Goal: Contribute content: Contribute content

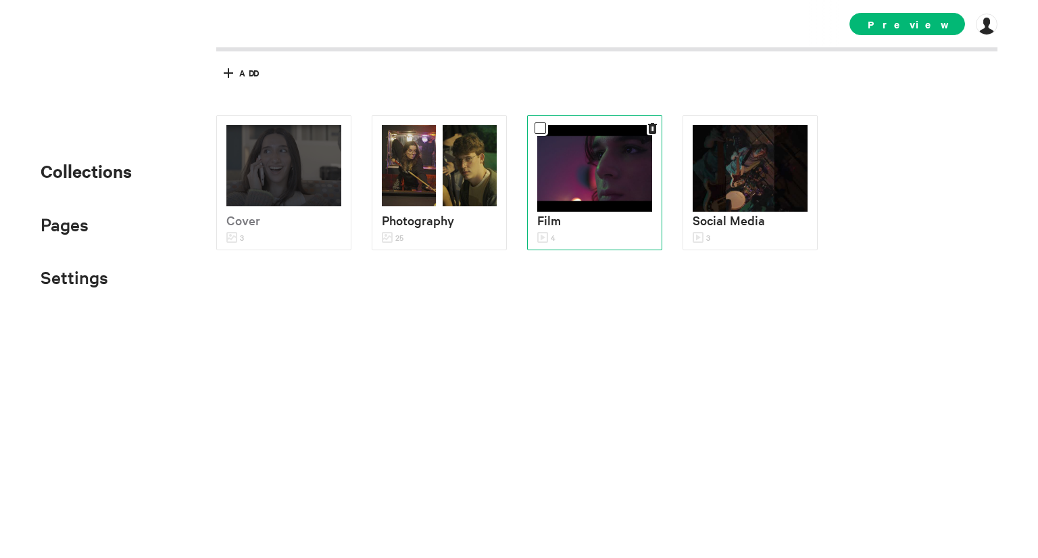
click at [569, 201] on img at bounding box center [594, 168] width 115 height 87
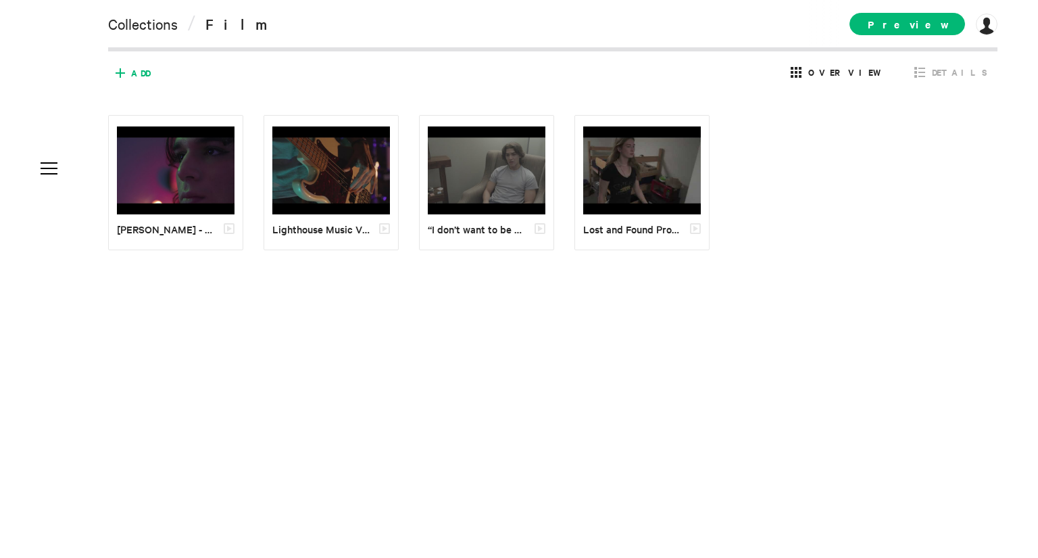
click at [127, 64] on icon at bounding box center [120, 73] width 22 height 22
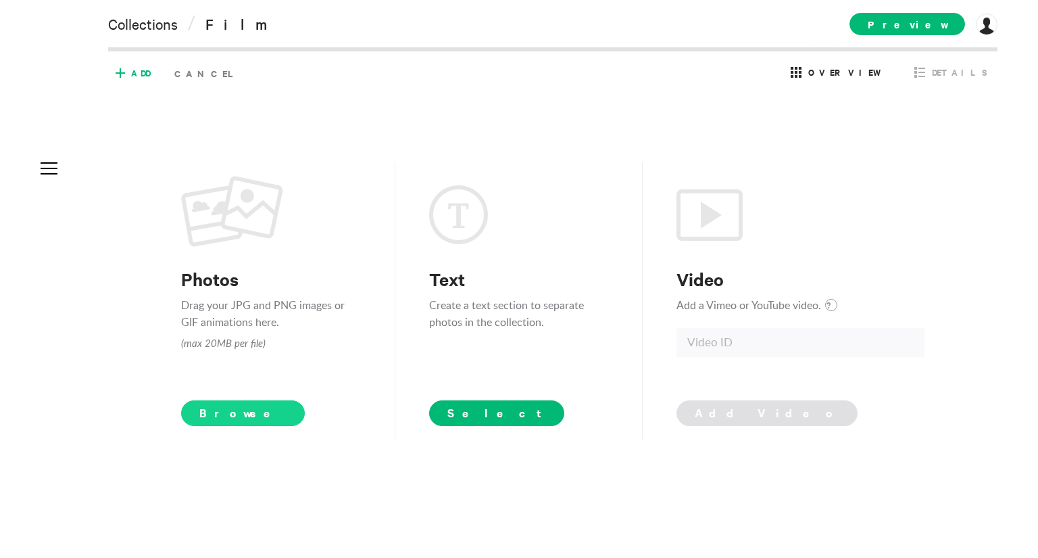
click at [230, 408] on span "Browse" at bounding box center [243, 413] width 124 height 26
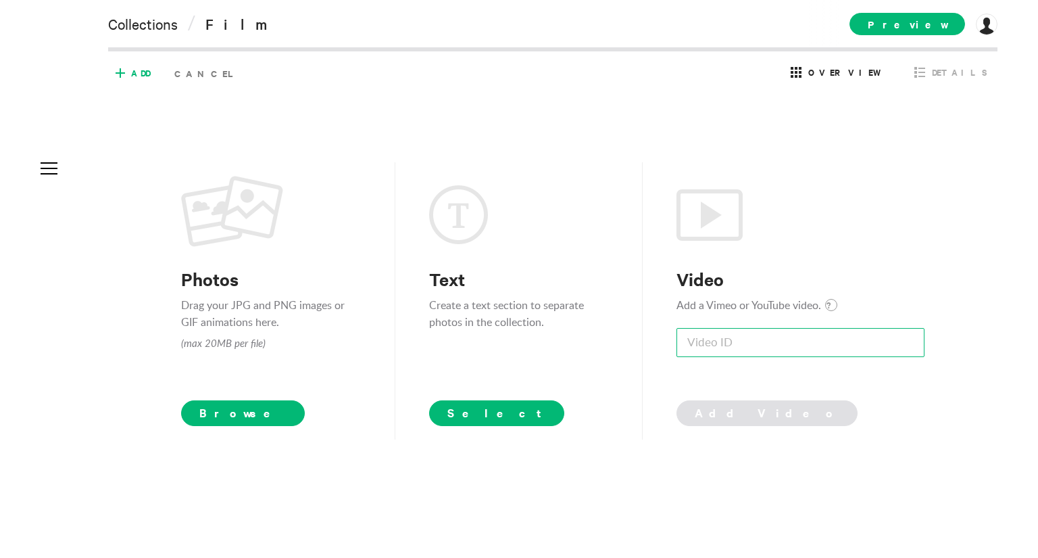
click at [705, 332] on input at bounding box center [801, 342] width 248 height 29
paste input "LZ0x-hquARM"
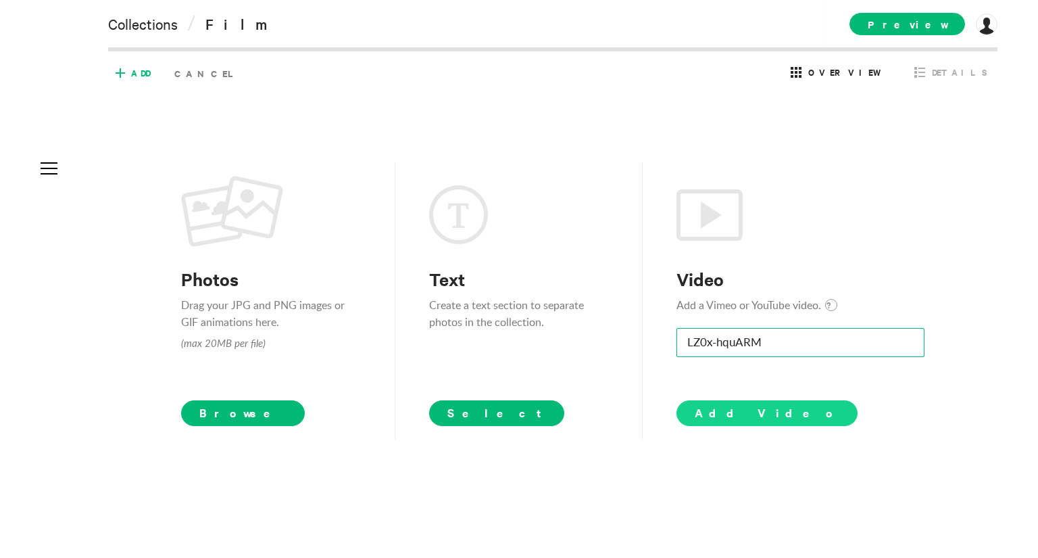
type input "LZ0x-hquARM"
click at [723, 411] on span "Add Video" at bounding box center [767, 412] width 145 height 16
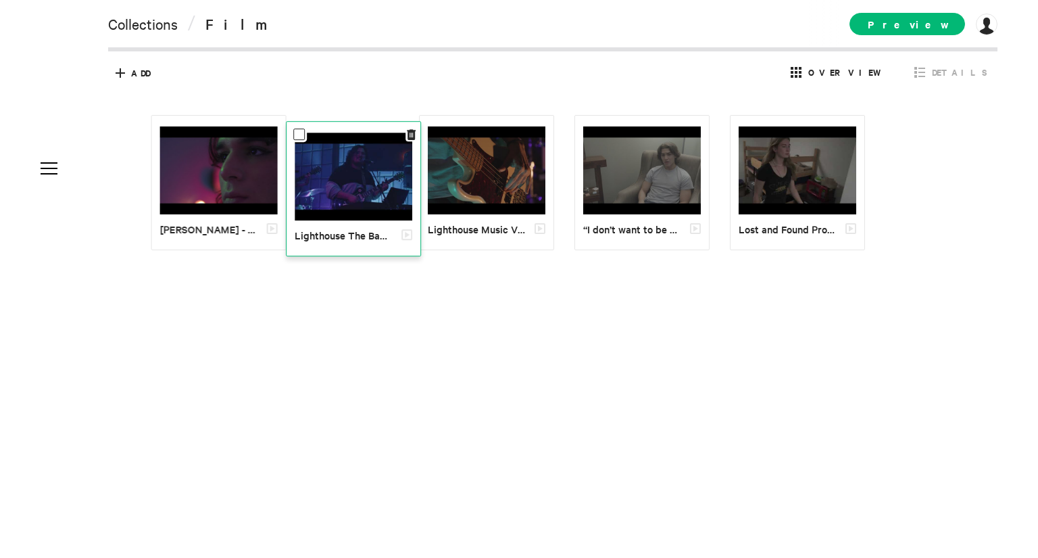
click at [339, 172] on img at bounding box center [354, 176] width 118 height 89
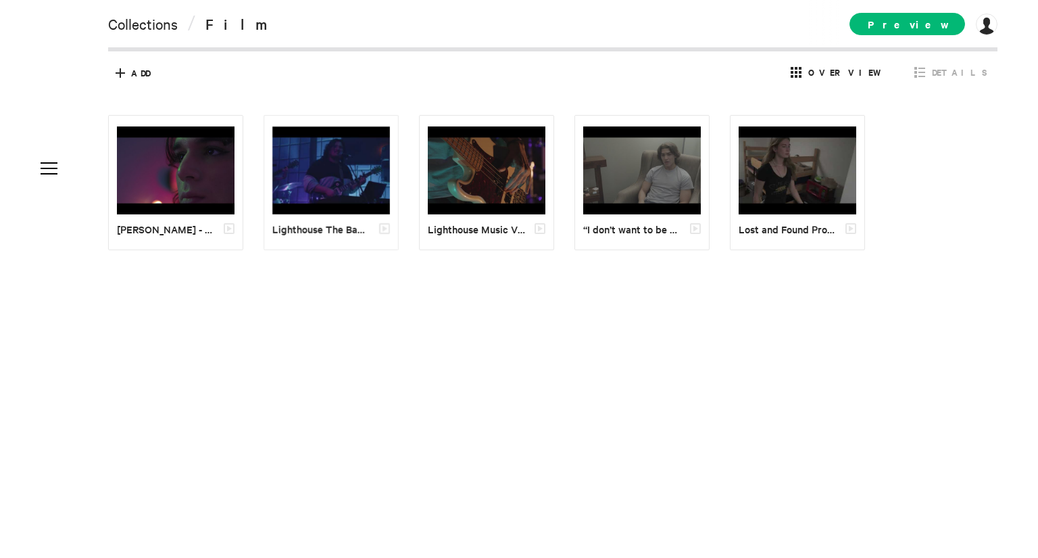
click at [142, 40] on div "Collections / Film Preview [DOMAIN_NAME] [PERSON_NAME][DOMAIN_NAME] Subscriptio…" at bounding box center [499, 25] width 998 height 51
click at [151, 32] on link "Collections" at bounding box center [143, 23] width 70 height 19
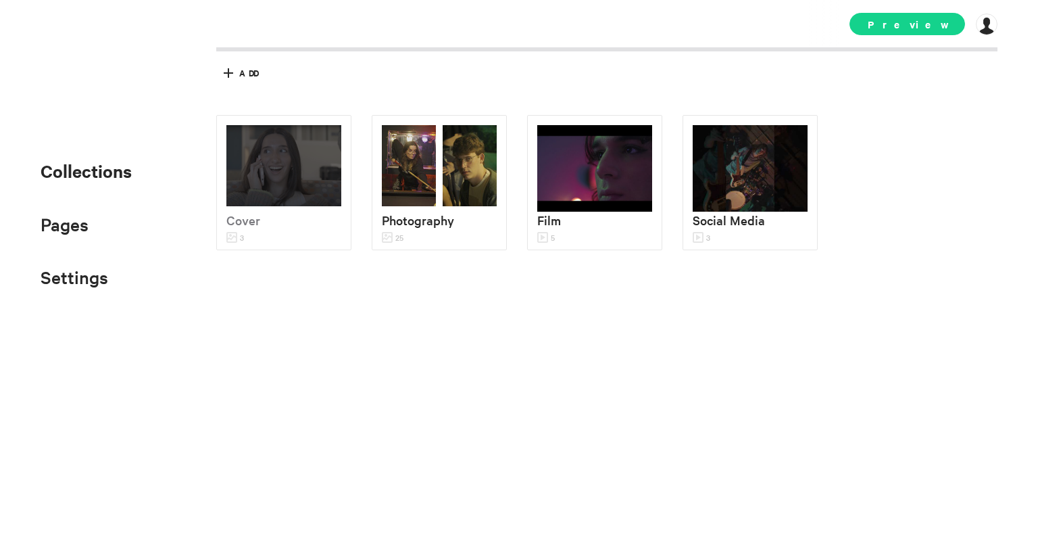
click at [941, 15] on span "Preview" at bounding box center [908, 24] width 116 height 22
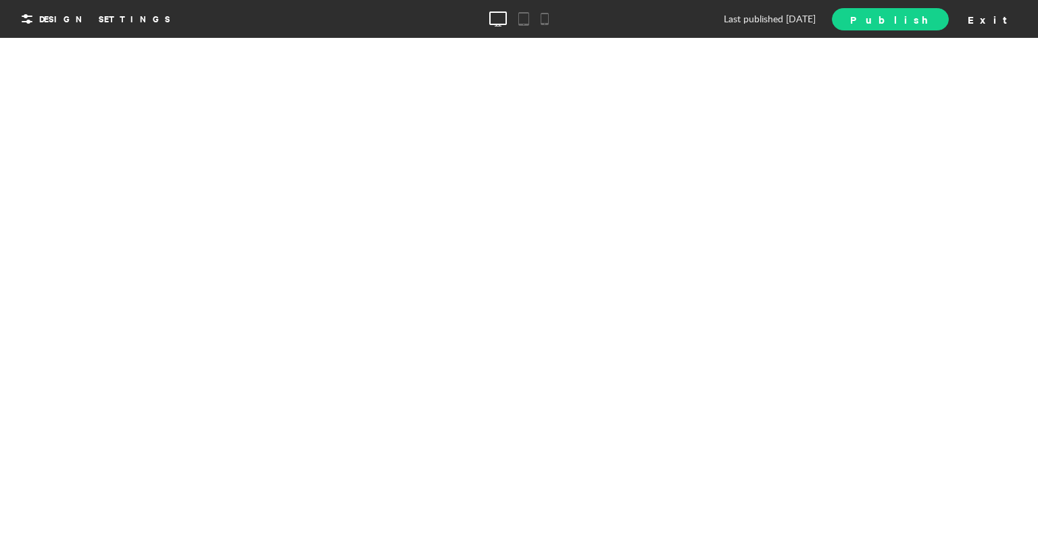
click at [930, 21] on span "Publish" at bounding box center [890, 19] width 80 height 14
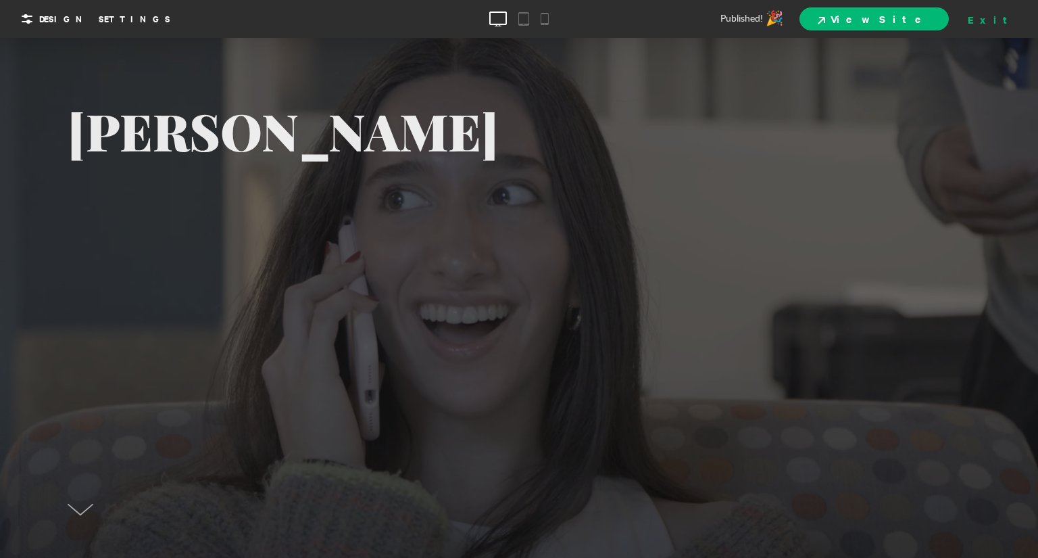
click at [1004, 20] on div "Exit" at bounding box center [991, 19] width 59 height 20
